Goal: Task Accomplishment & Management: Complete application form

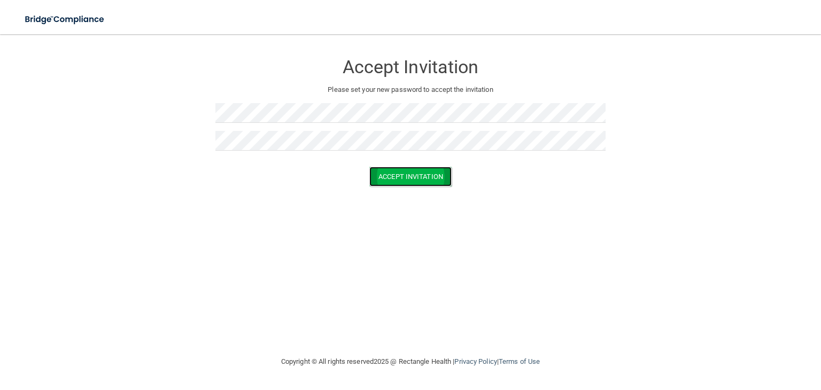
click at [428, 179] on button "Accept Invitation" at bounding box center [411, 177] width 82 height 20
click at [421, 192] on button "Accept Invitation" at bounding box center [411, 192] width 82 height 20
click at [201, 251] on div "Accept Invitation Please set your new password to accept the invitation Accept …" at bounding box center [410, 195] width 779 height 300
click at [425, 180] on button "Accept Invitation" at bounding box center [411, 177] width 82 height 20
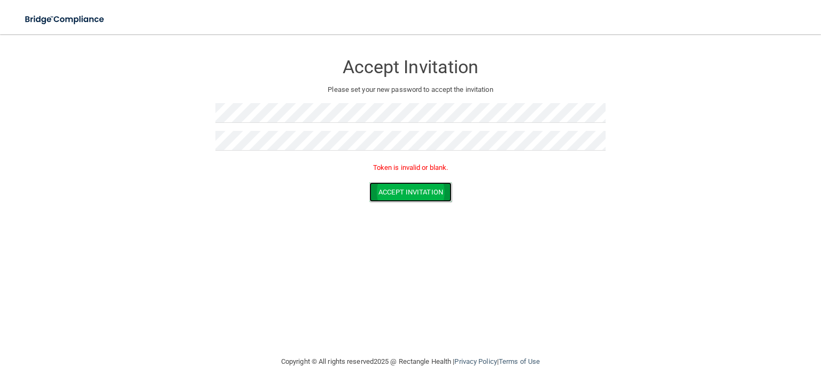
click at [416, 196] on button "Accept Invitation" at bounding box center [411, 192] width 82 height 20
click at [413, 193] on button "Accept Invitation" at bounding box center [411, 192] width 82 height 20
